Goal: Check status: Check status

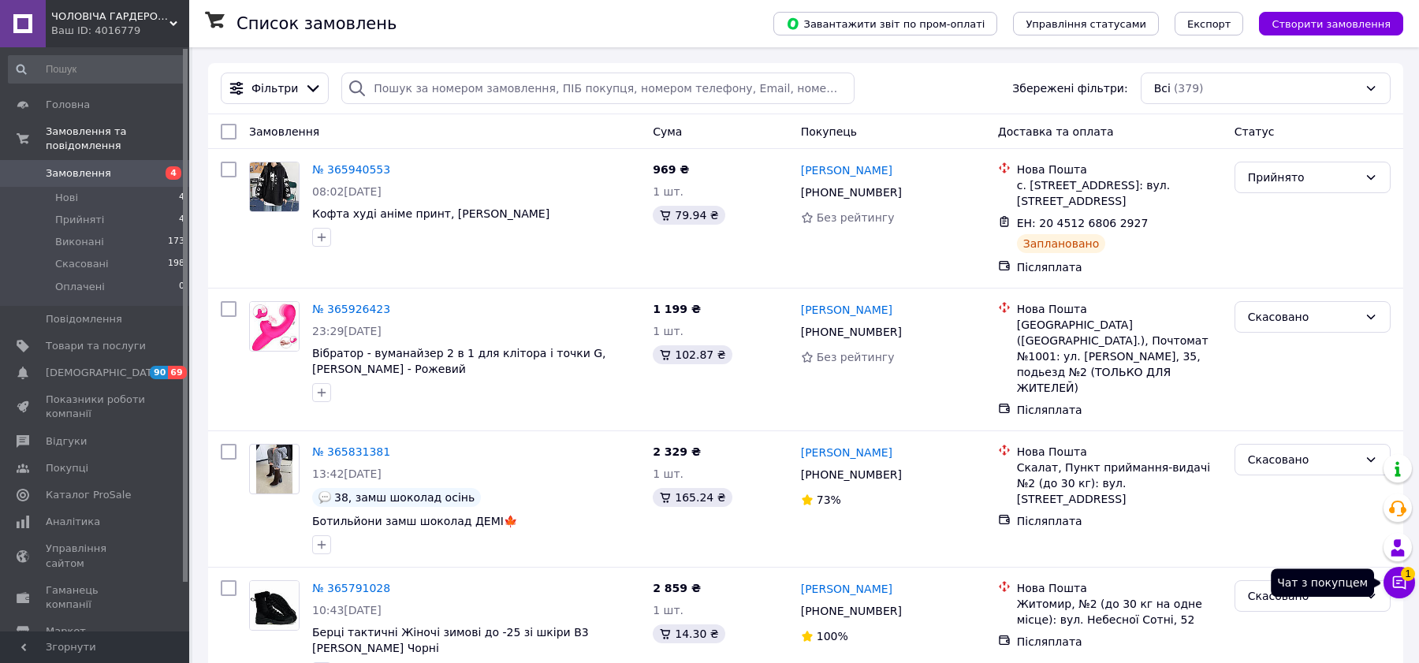
click at [1397, 590] on icon at bounding box center [1399, 583] width 16 height 16
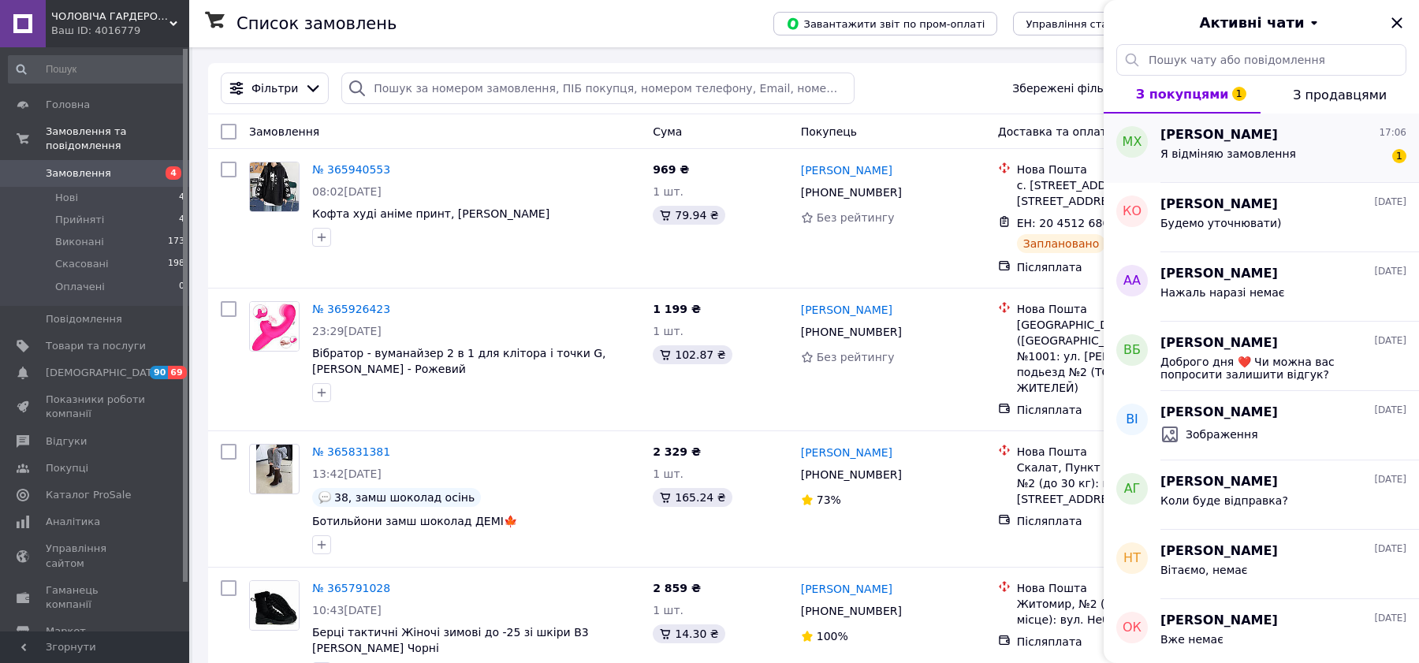
click at [1275, 127] on div "Максим Харко 17:06" at bounding box center [1283, 135] width 246 height 18
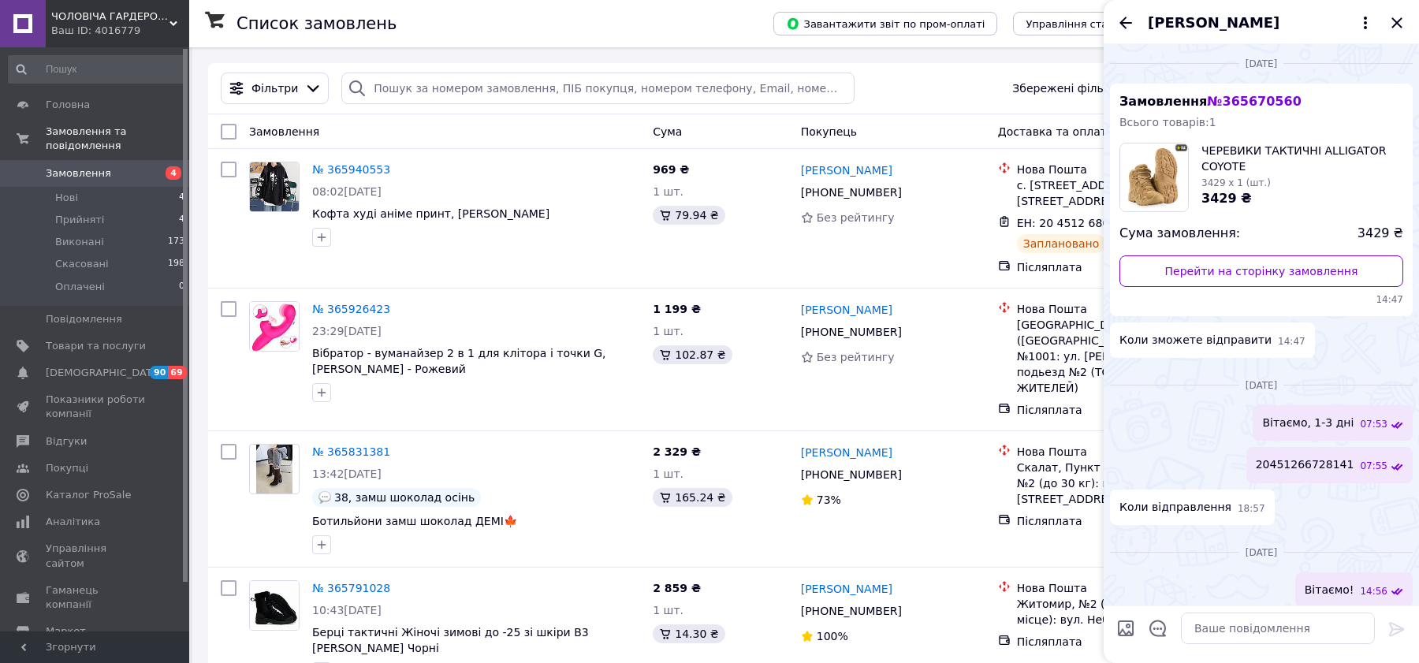
scroll to position [158, 0]
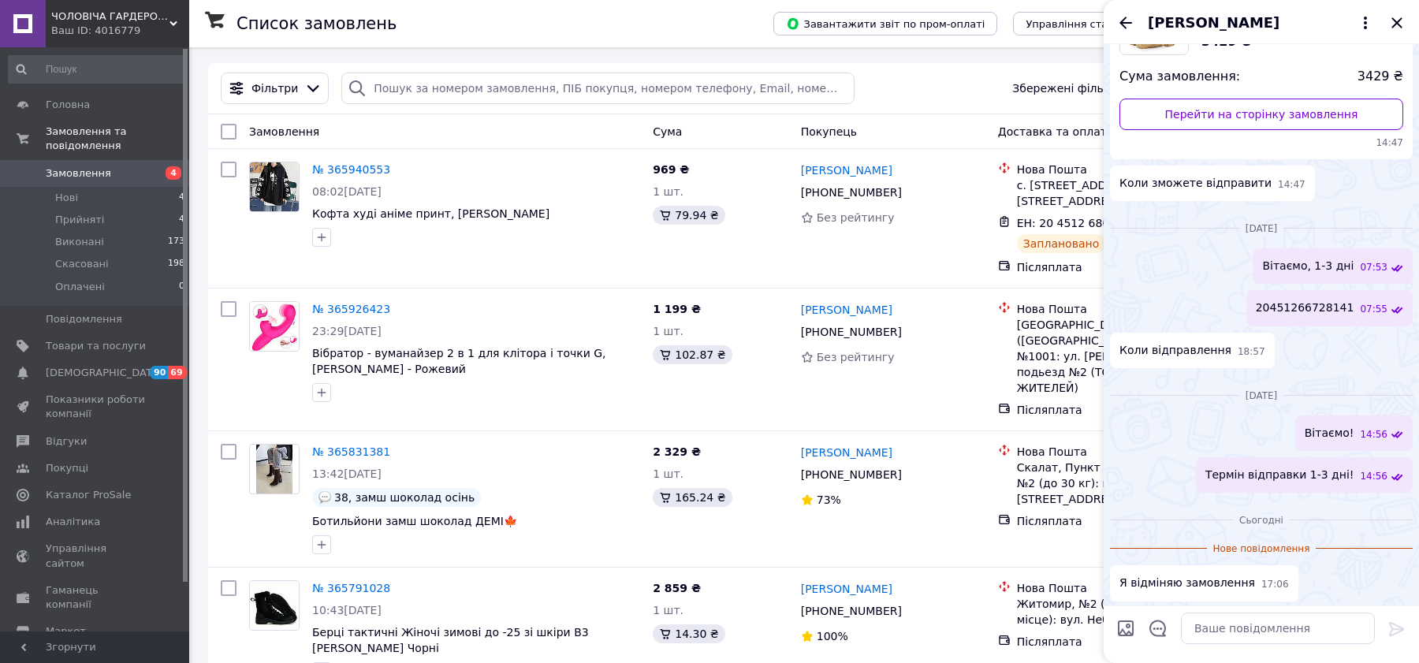
click at [1297, 308] on span "20451266728141" at bounding box center [1305, 308] width 99 height 17
copy span "20451266728141"
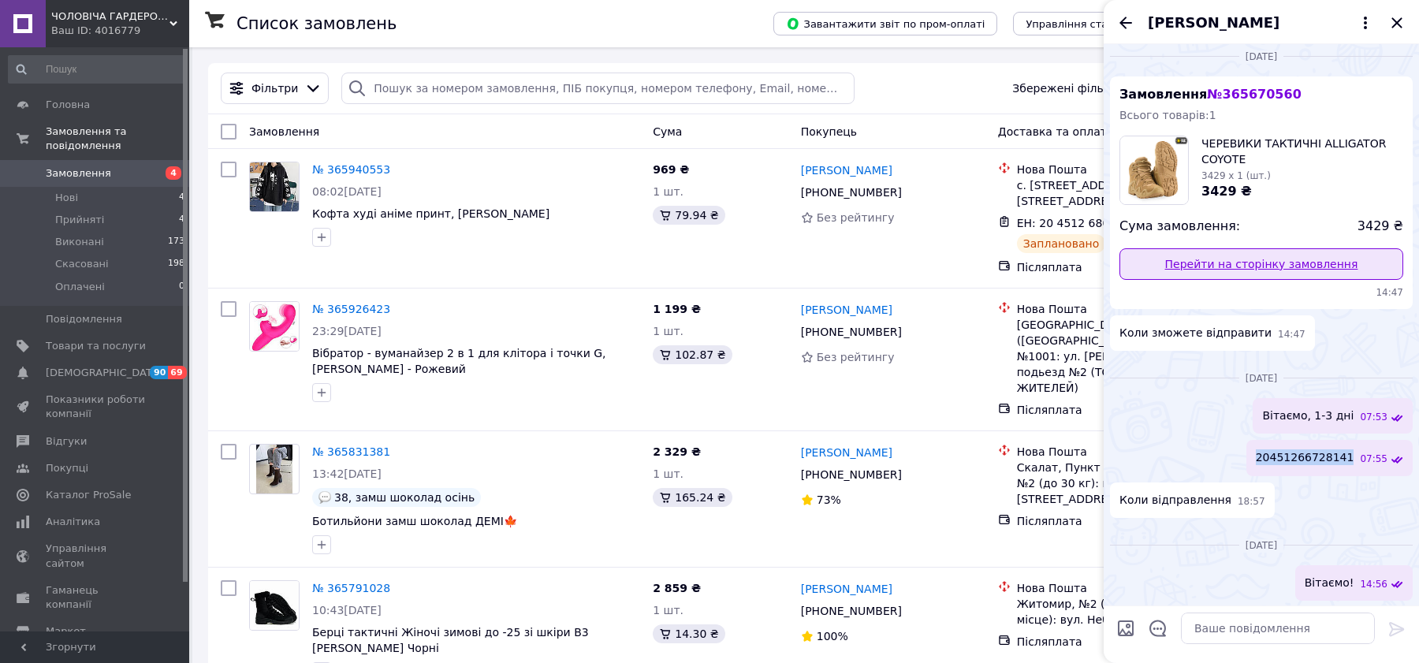
scroll to position [14, 0]
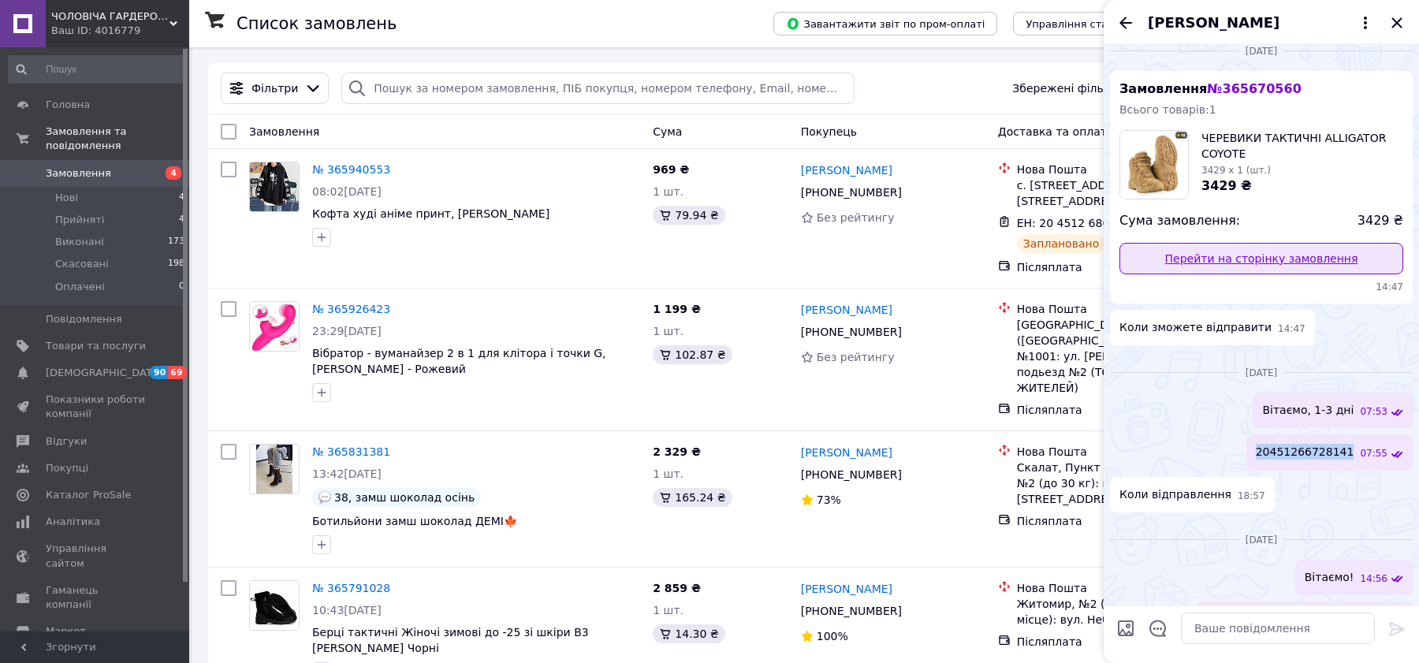
click at [1172, 252] on link "Перейти на сторінку замовлення" at bounding box center [1261, 259] width 284 height 32
